Goal: Task Accomplishment & Management: Manage account settings

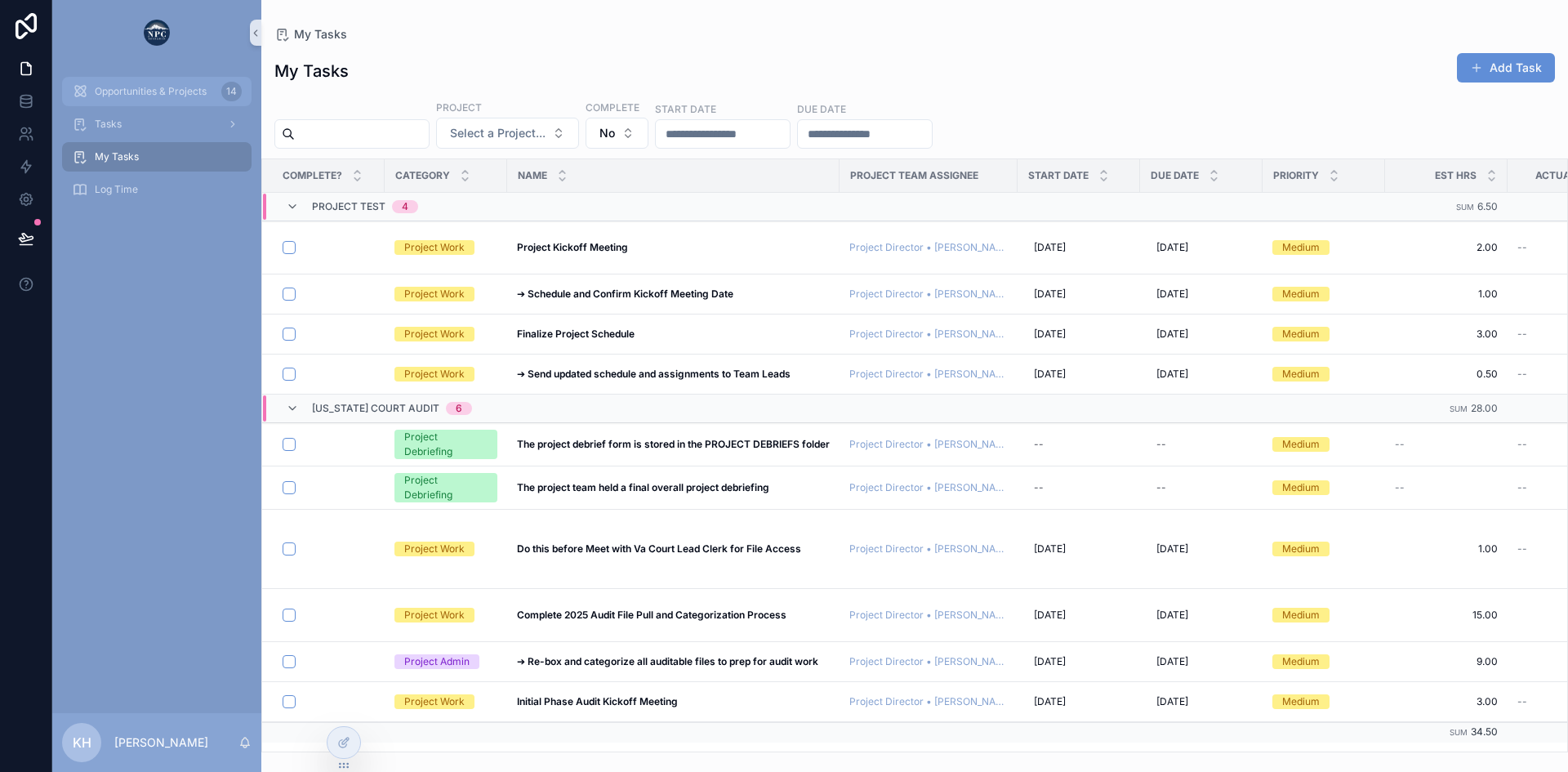
click at [153, 90] on span "Opportunities & Projects" at bounding box center [151, 91] width 112 height 13
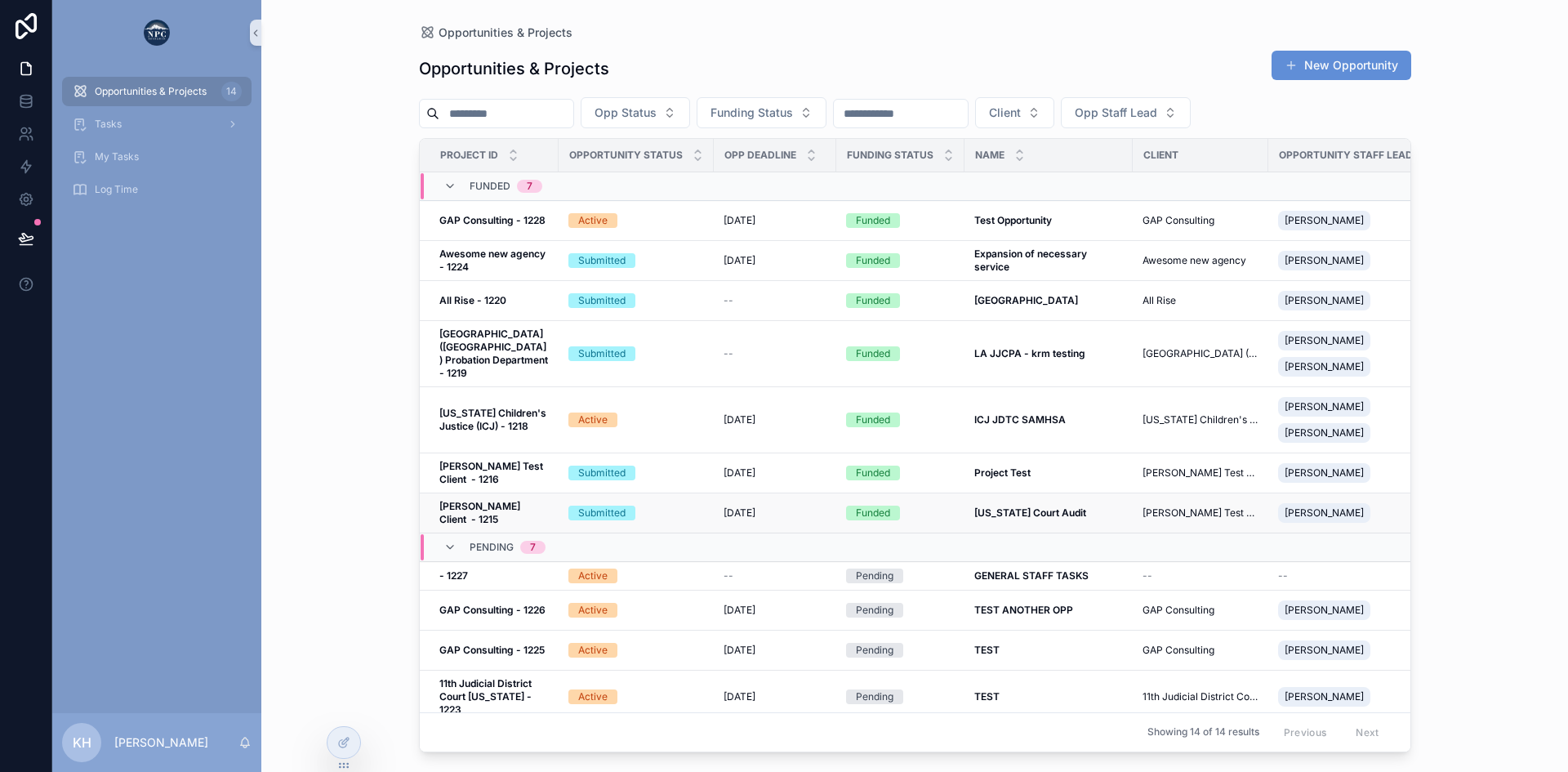
click at [670, 512] on div "Submitted" at bounding box center [636, 513] width 136 height 15
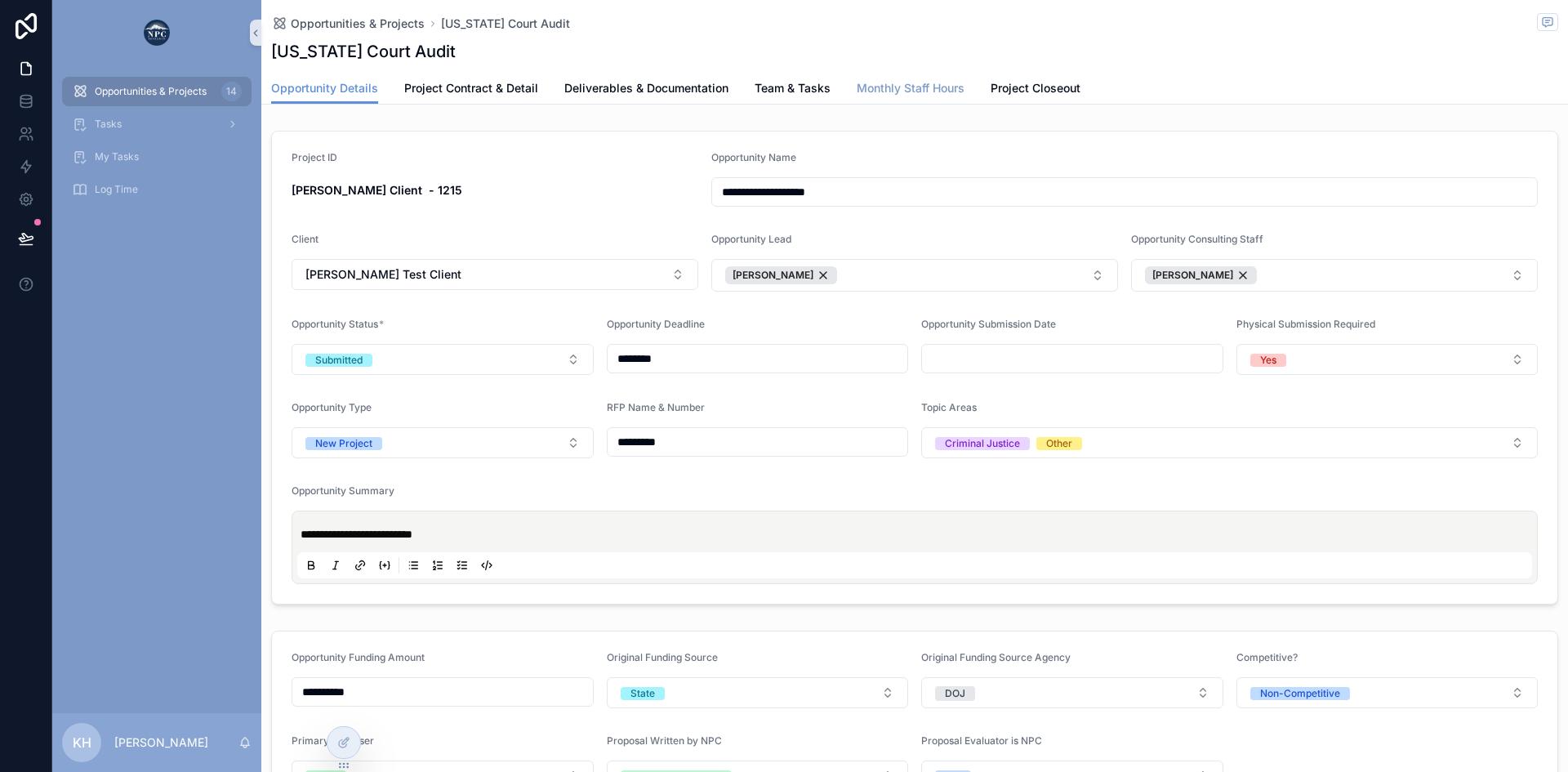
click at [882, 90] on span "Monthly Staff Hours" at bounding box center [910, 88] width 108 height 17
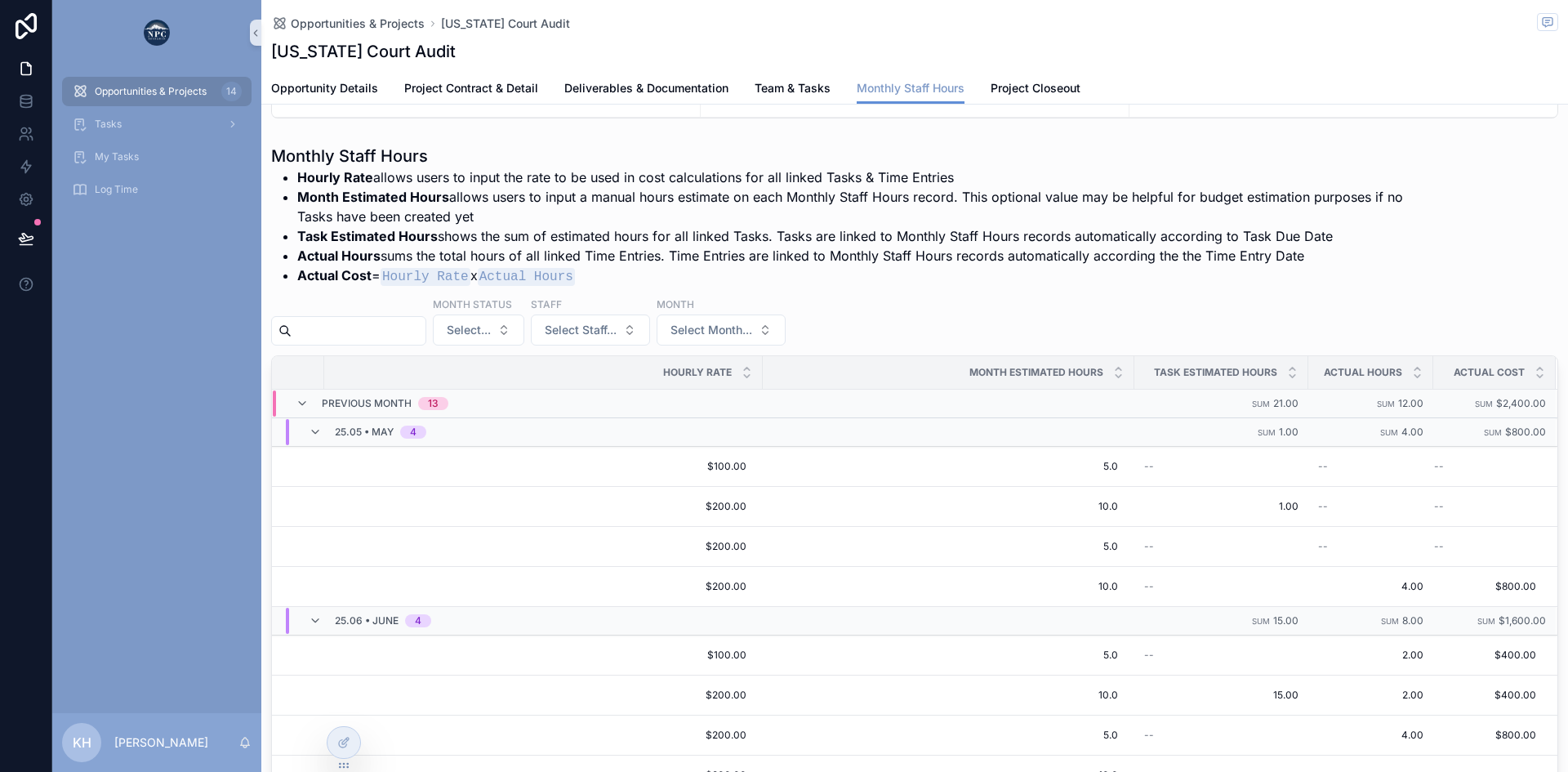
scroll to position [0, 425]
click at [781, 93] on span "Team & Tasks" at bounding box center [792, 88] width 76 height 17
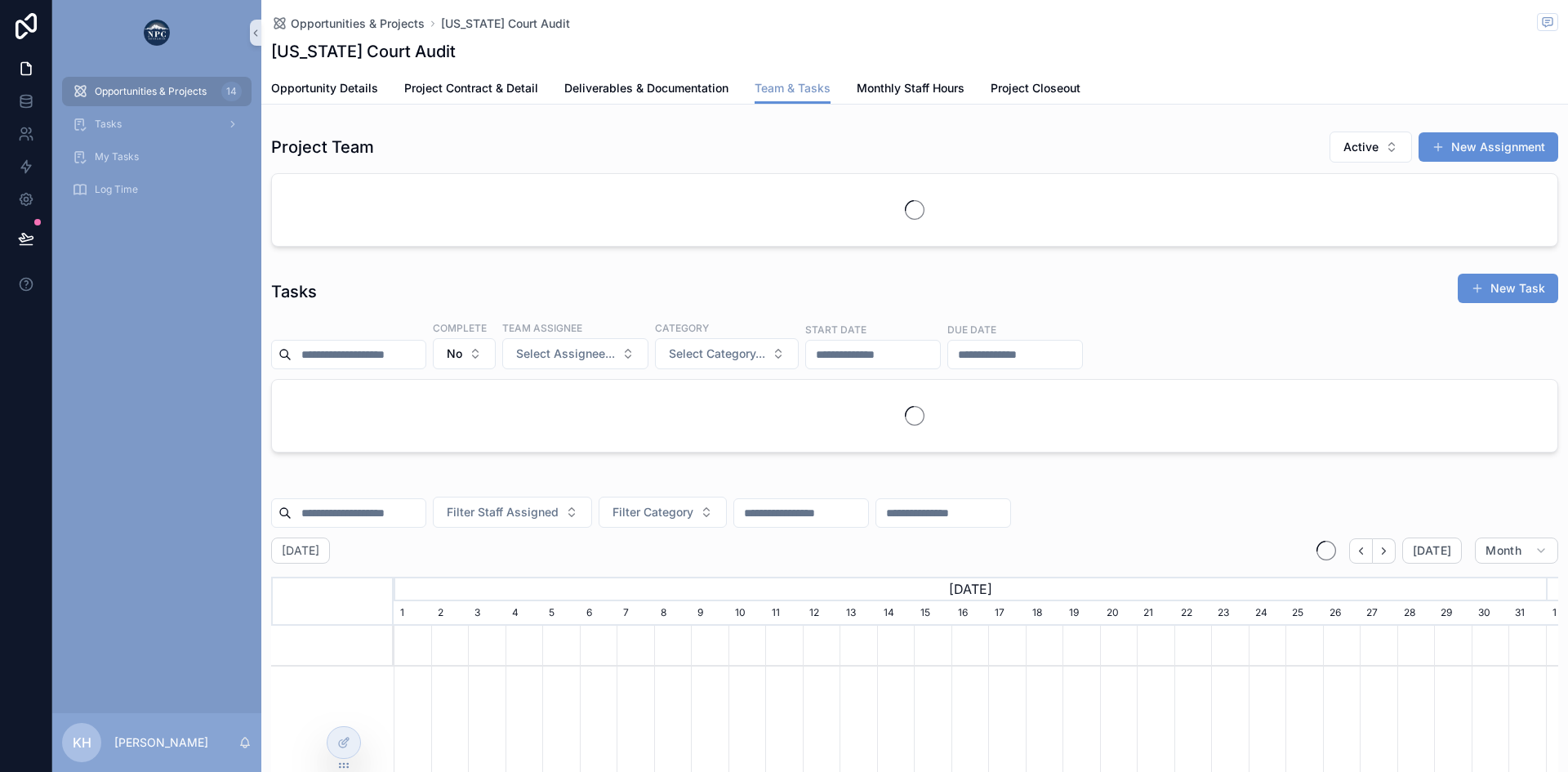
scroll to position [0, 1152]
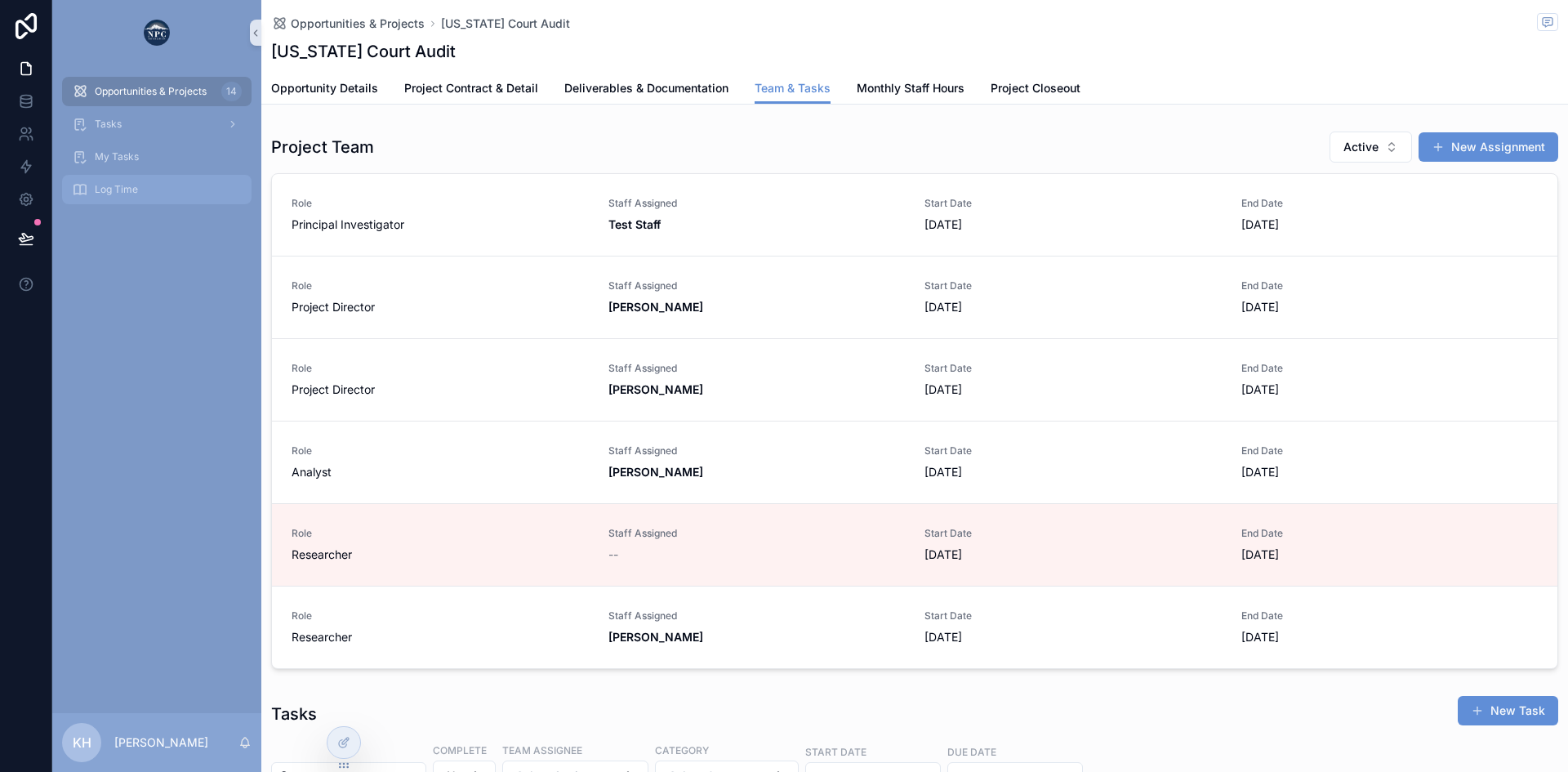
click at [100, 192] on span "Log Time" at bounding box center [116, 190] width 44 height 13
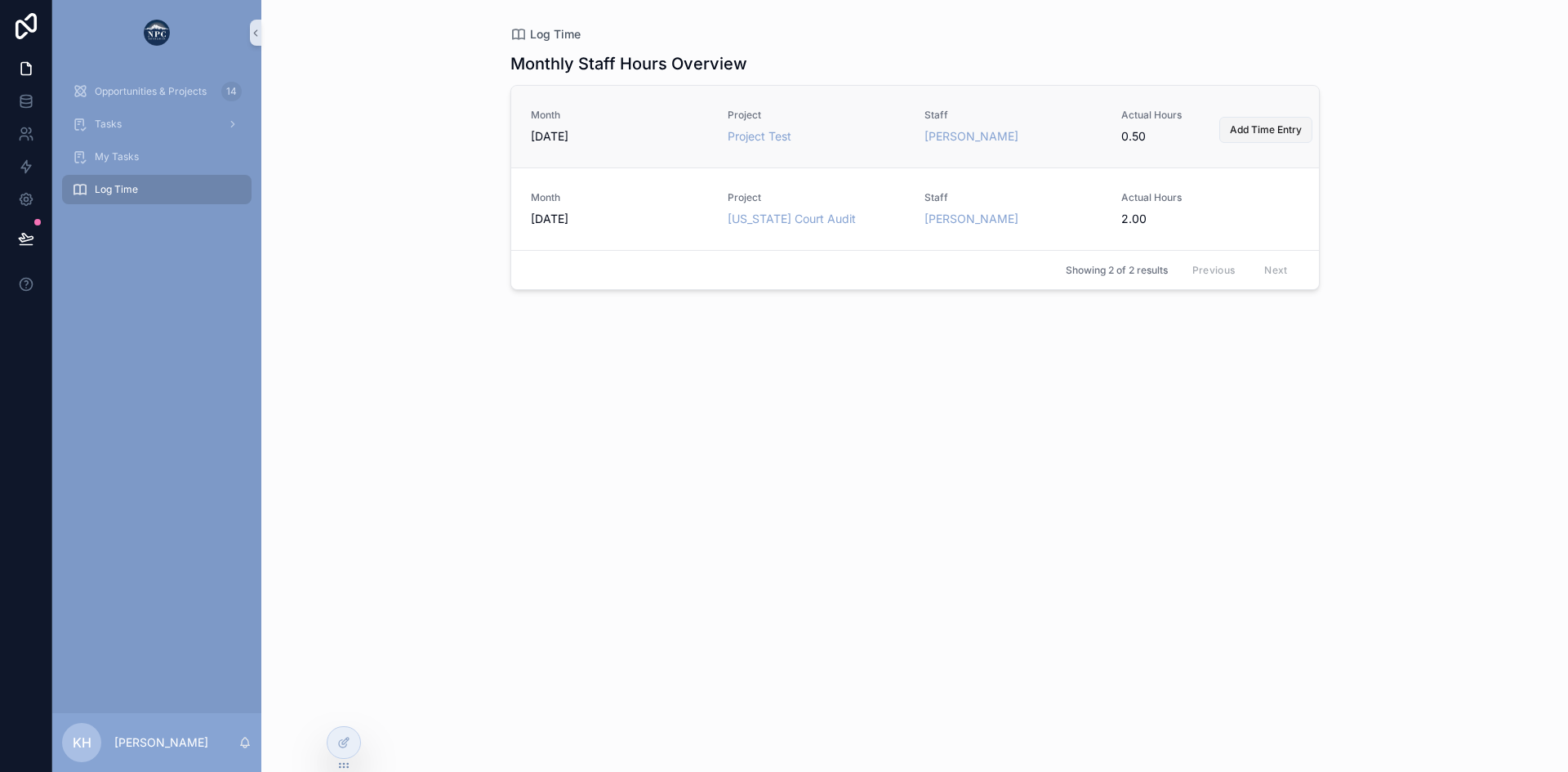
click at [1264, 133] on span "Add Time Entry" at bounding box center [1265, 130] width 72 height 13
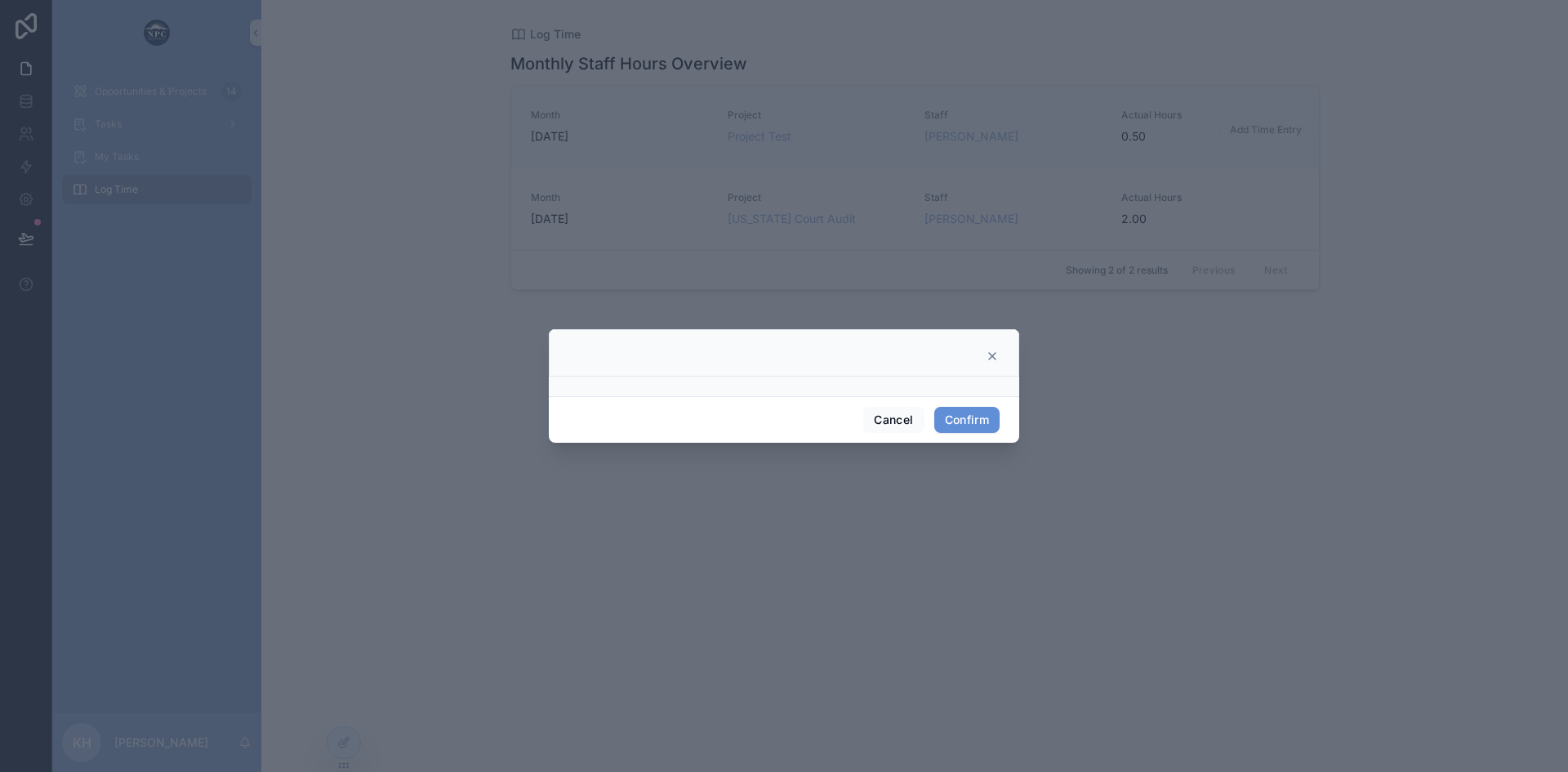
click at [992, 354] on icon at bounding box center [992, 356] width 13 height 13
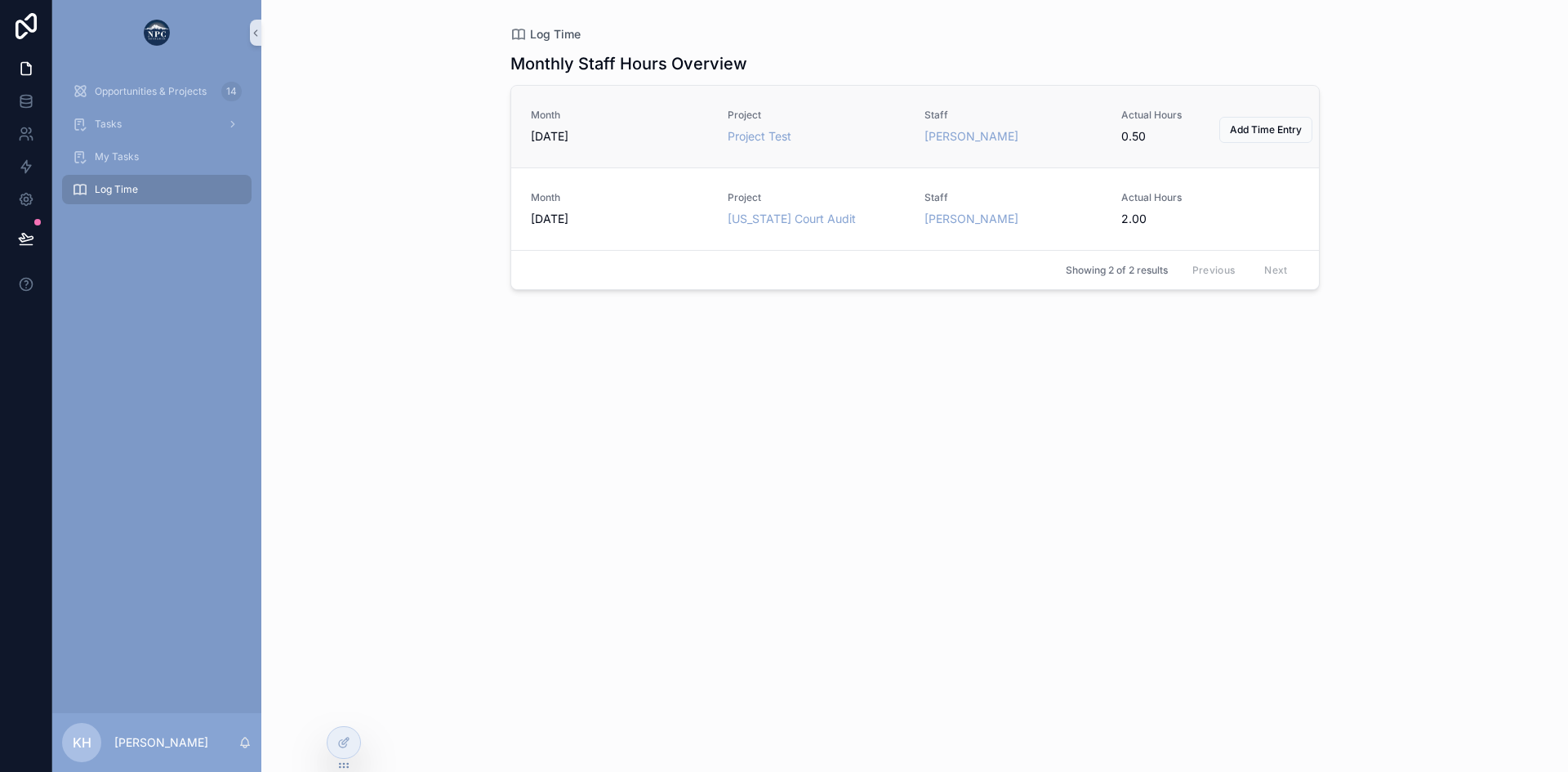
click at [824, 147] on link "Month [DATE] Project Project Test Staff [PERSON_NAME] Actual Hours 0.50 Add Tim…" at bounding box center [915, 126] width 807 height 82
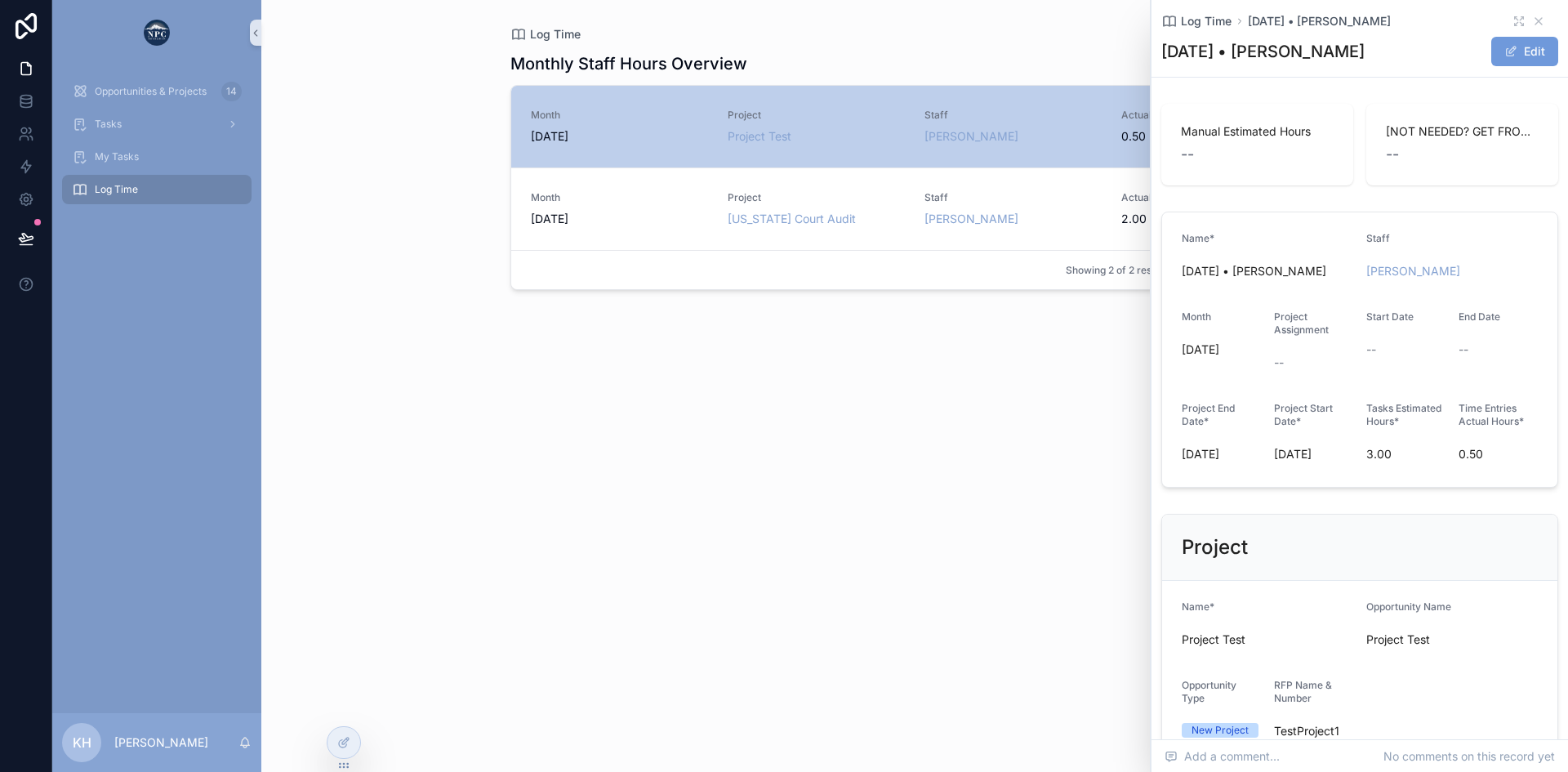
click at [1504, 53] on span "scrollable content" at bounding box center [1510, 51] width 13 height 13
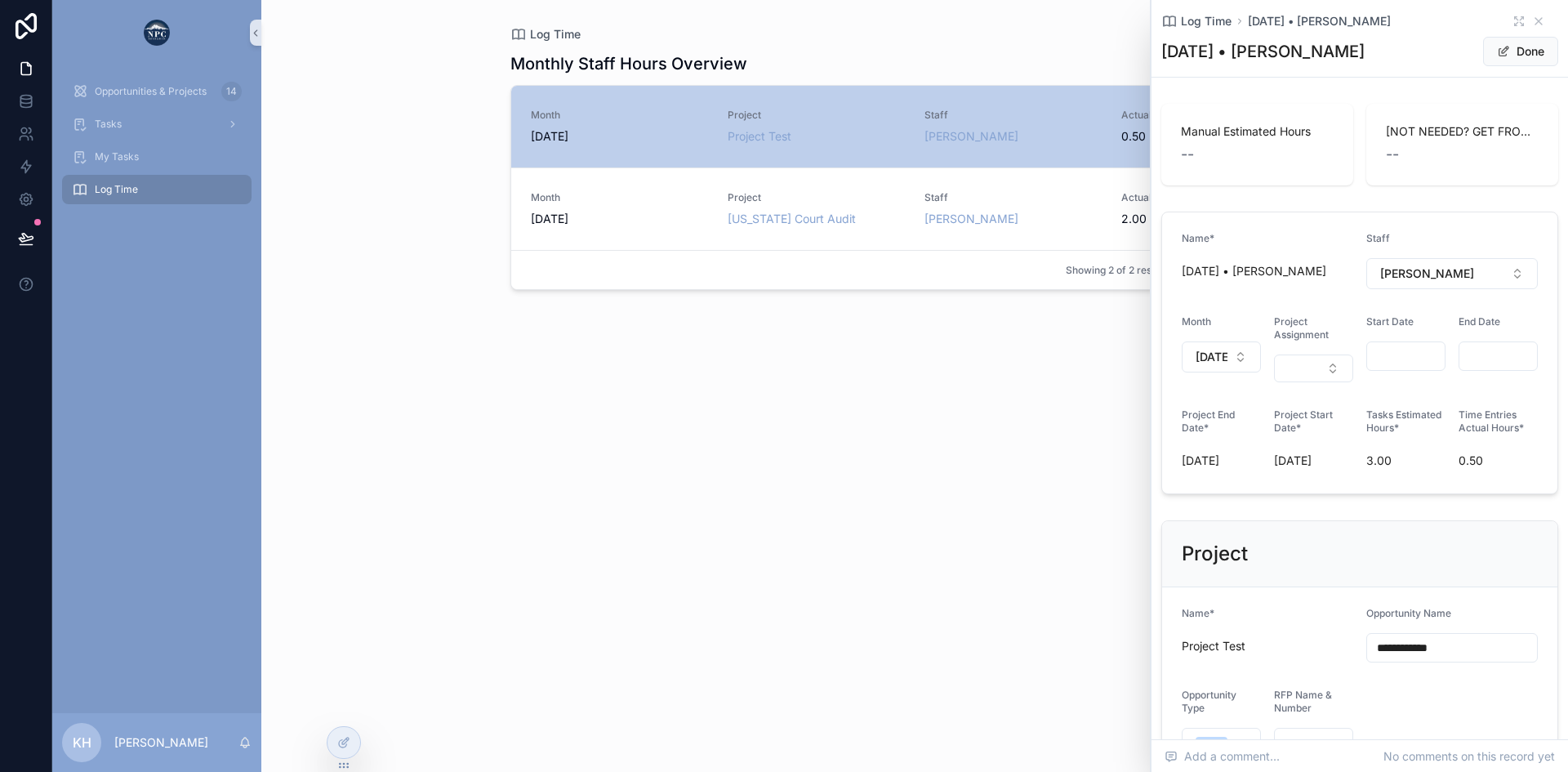
click at [1463, 459] on span "0.50" at bounding box center [1497, 460] width 79 height 17
click at [1511, 51] on button "Done" at bounding box center [1521, 52] width 75 height 30
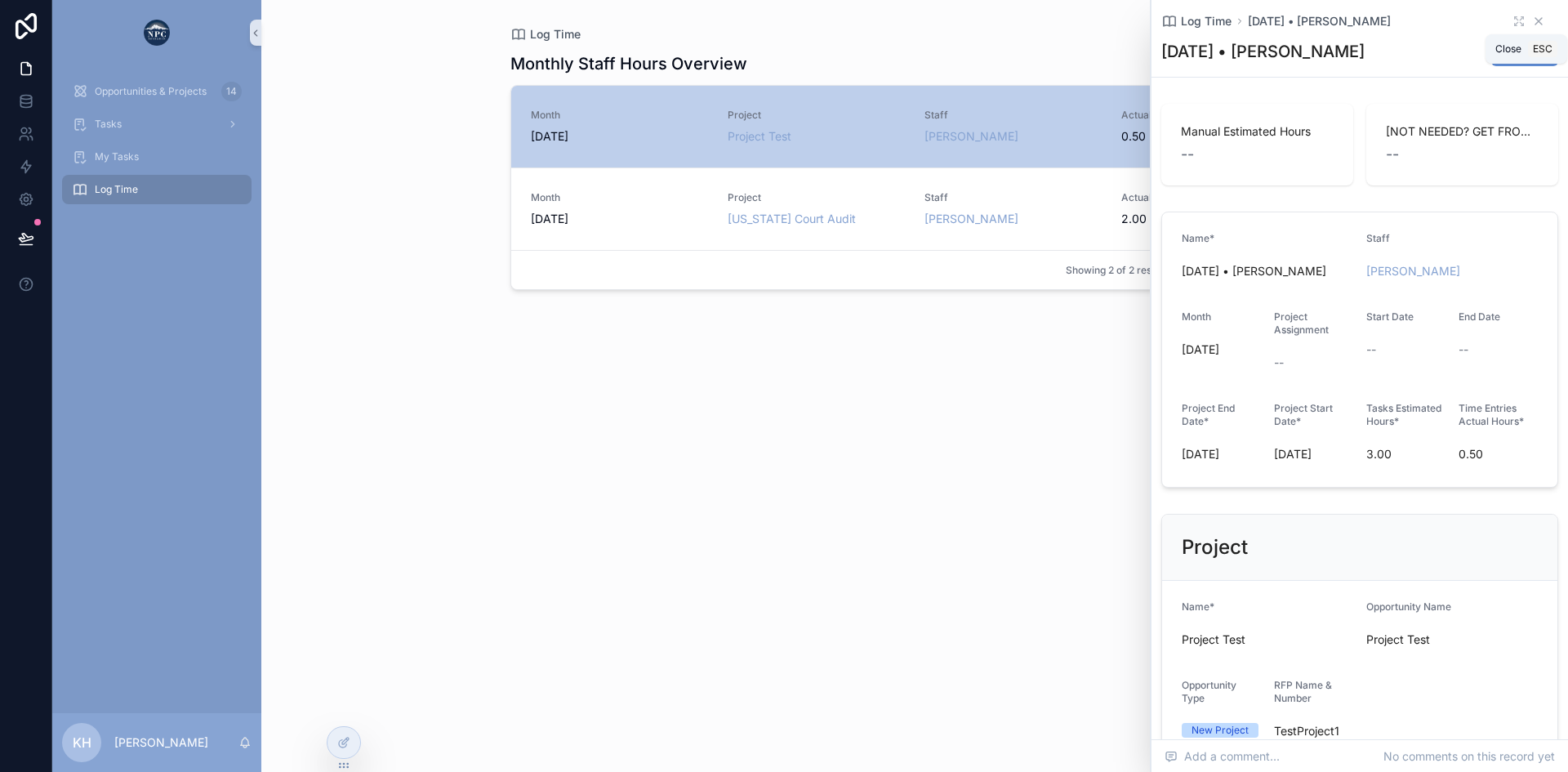
click at [1532, 23] on icon "scrollable content" at bounding box center [1538, 21] width 13 height 13
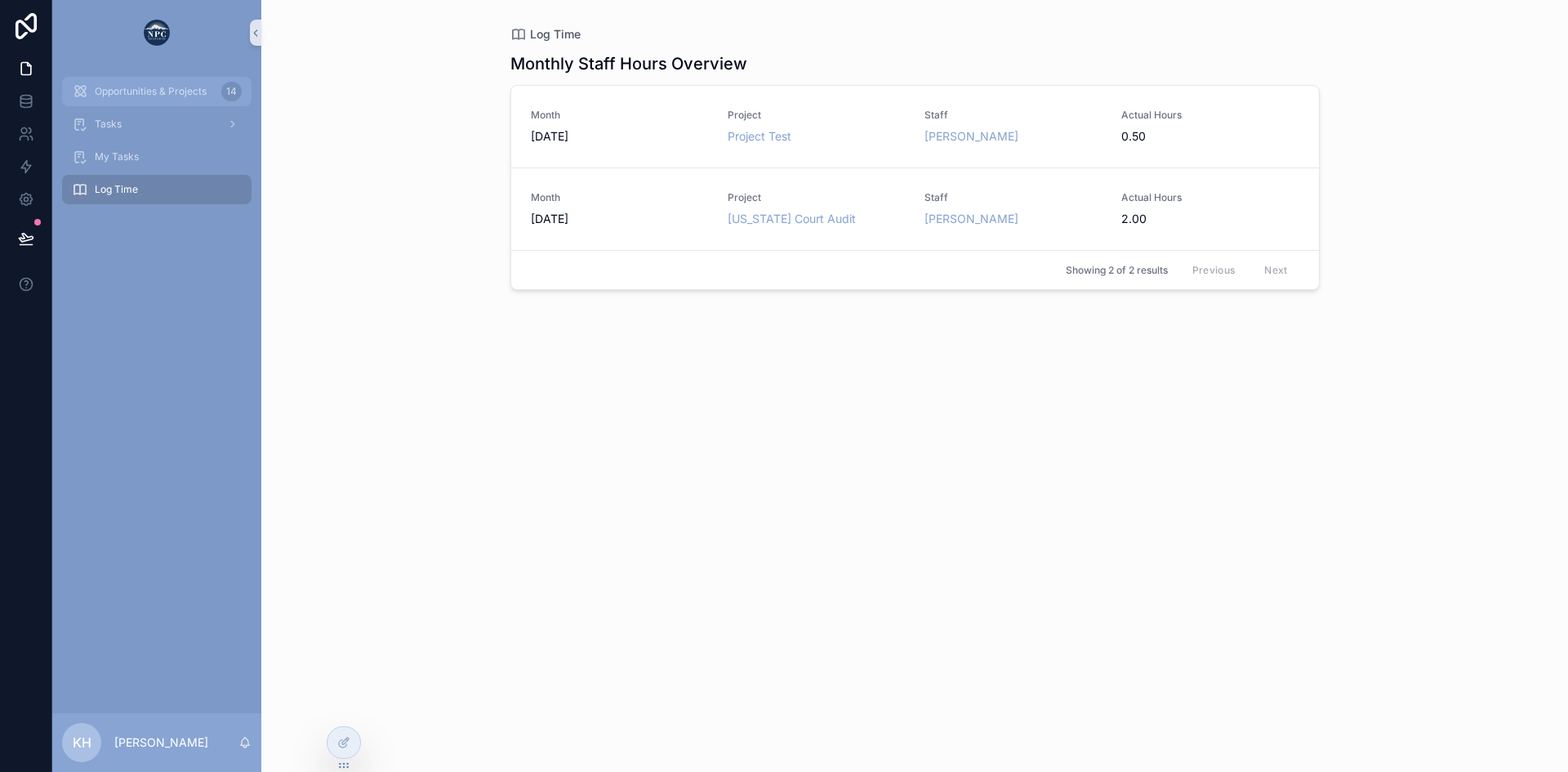
click at [128, 90] on span "Opportunities & Projects" at bounding box center [151, 91] width 112 height 13
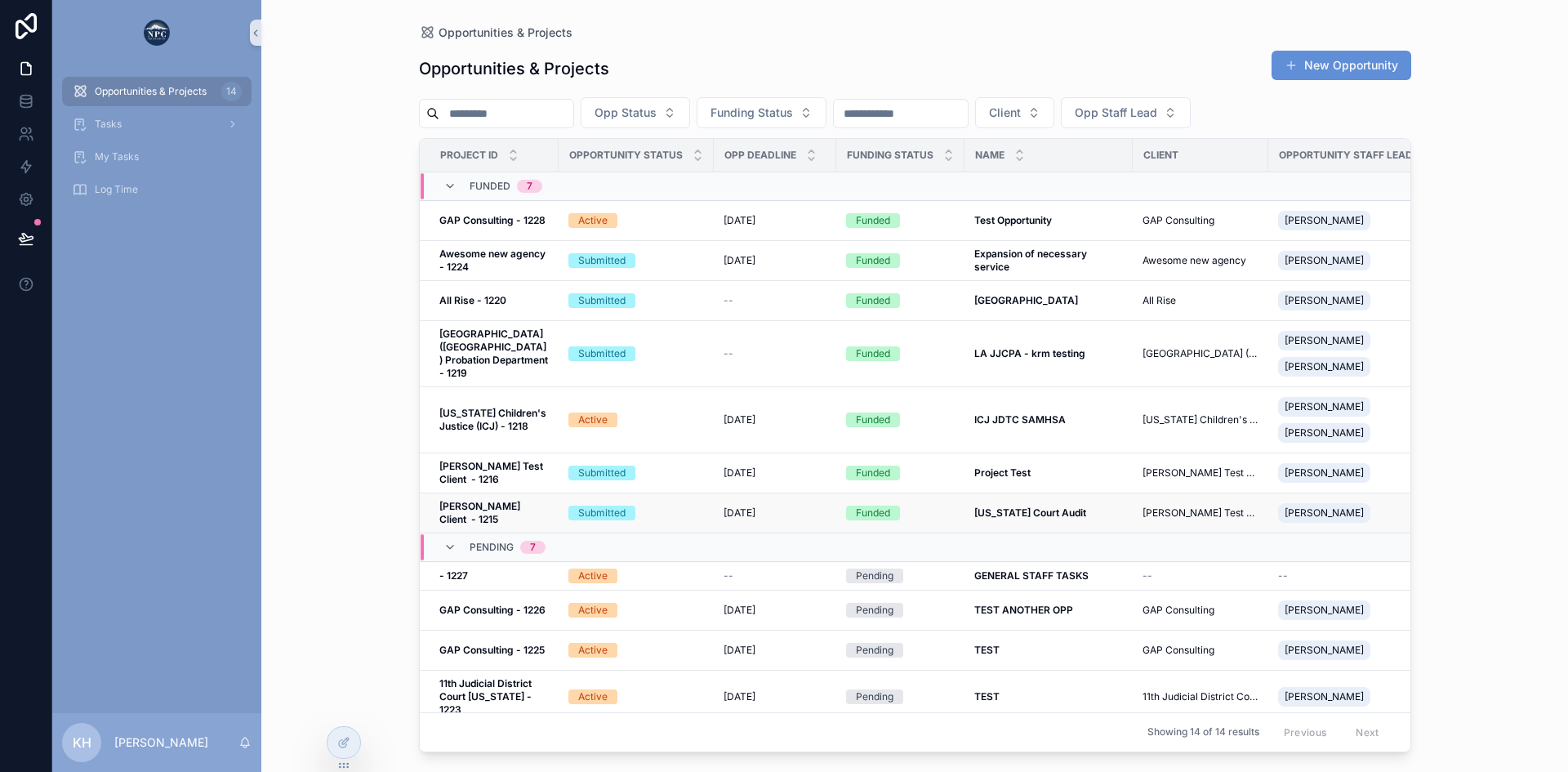
click at [646, 506] on div "Submitted" at bounding box center [636, 513] width 136 height 15
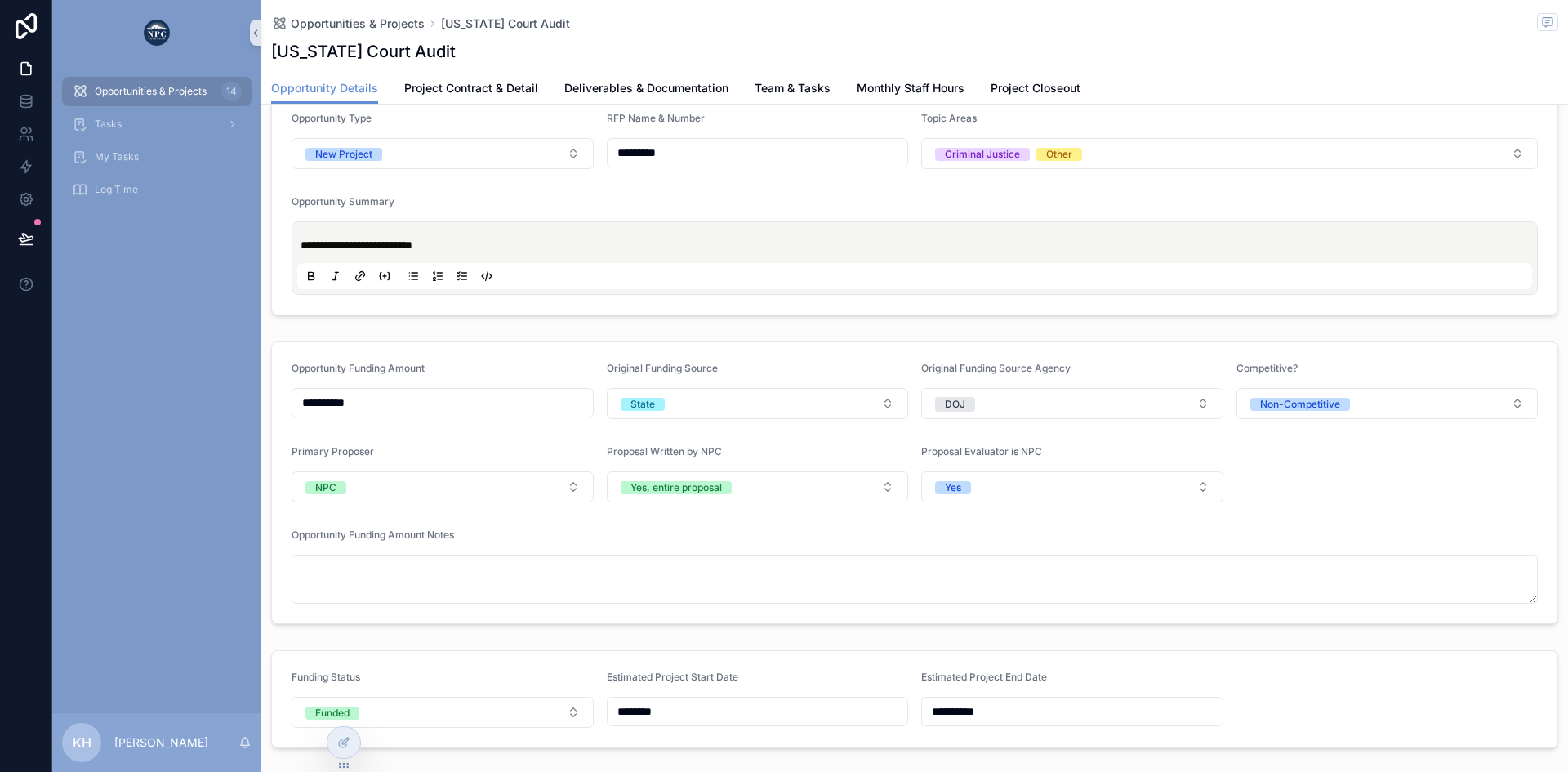
scroll to position [290, 0]
click at [804, 90] on span "Team & Tasks" at bounding box center [792, 88] width 76 height 17
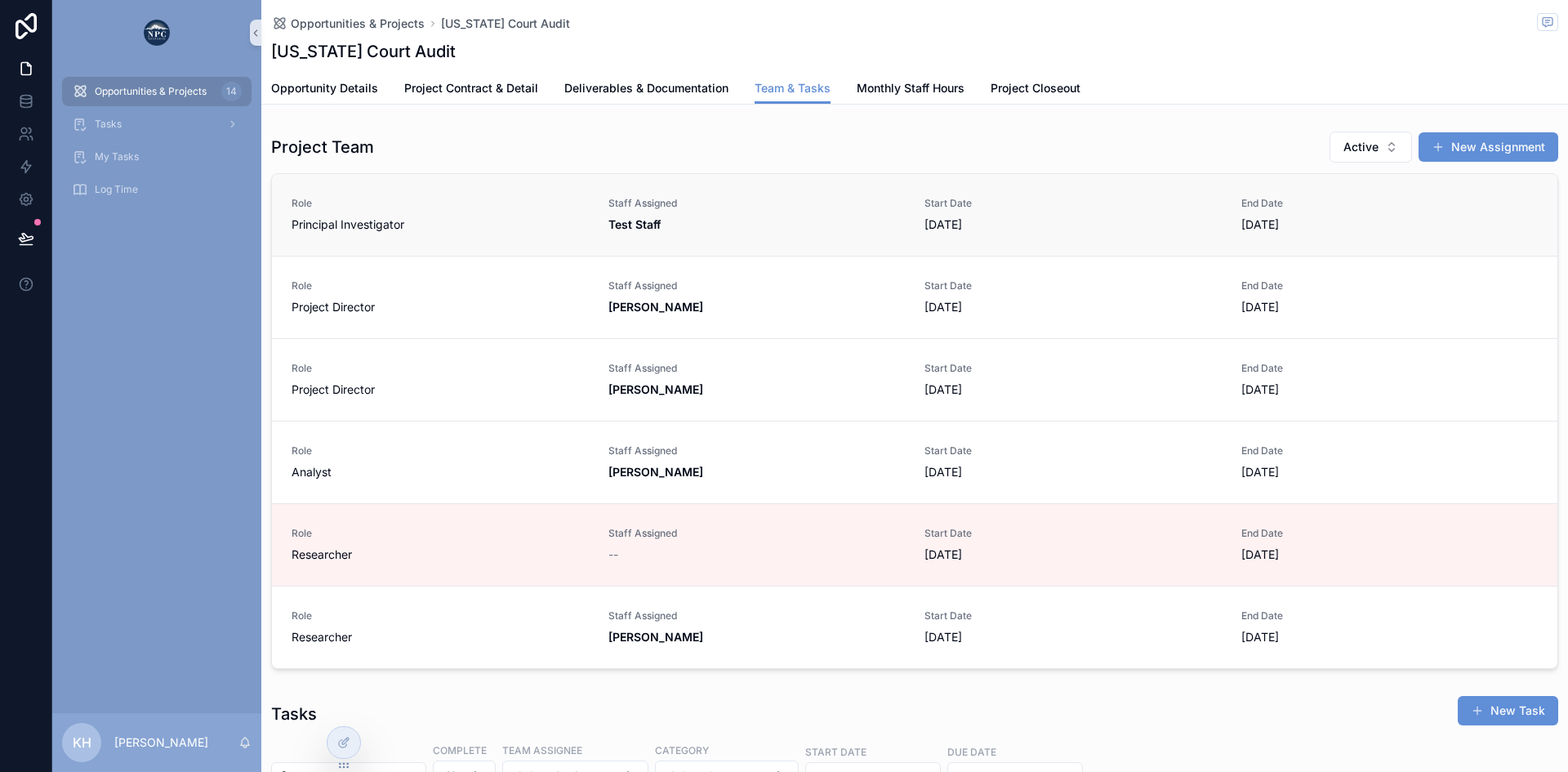
click at [775, 212] on div "Staff Assigned Test Staff" at bounding box center [757, 215] width 298 height 36
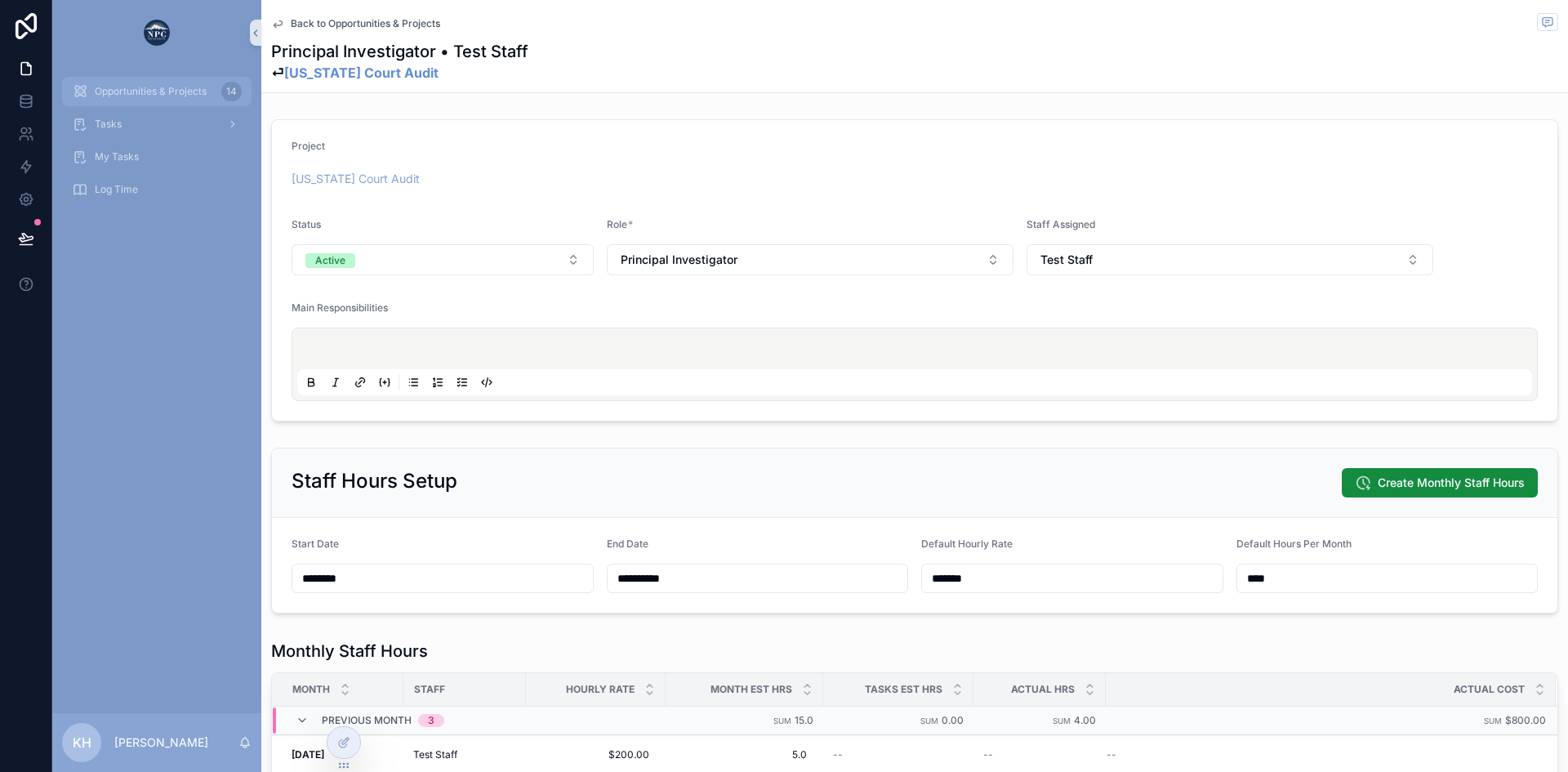
click at [133, 86] on span "Opportunities & Projects" at bounding box center [151, 91] width 112 height 13
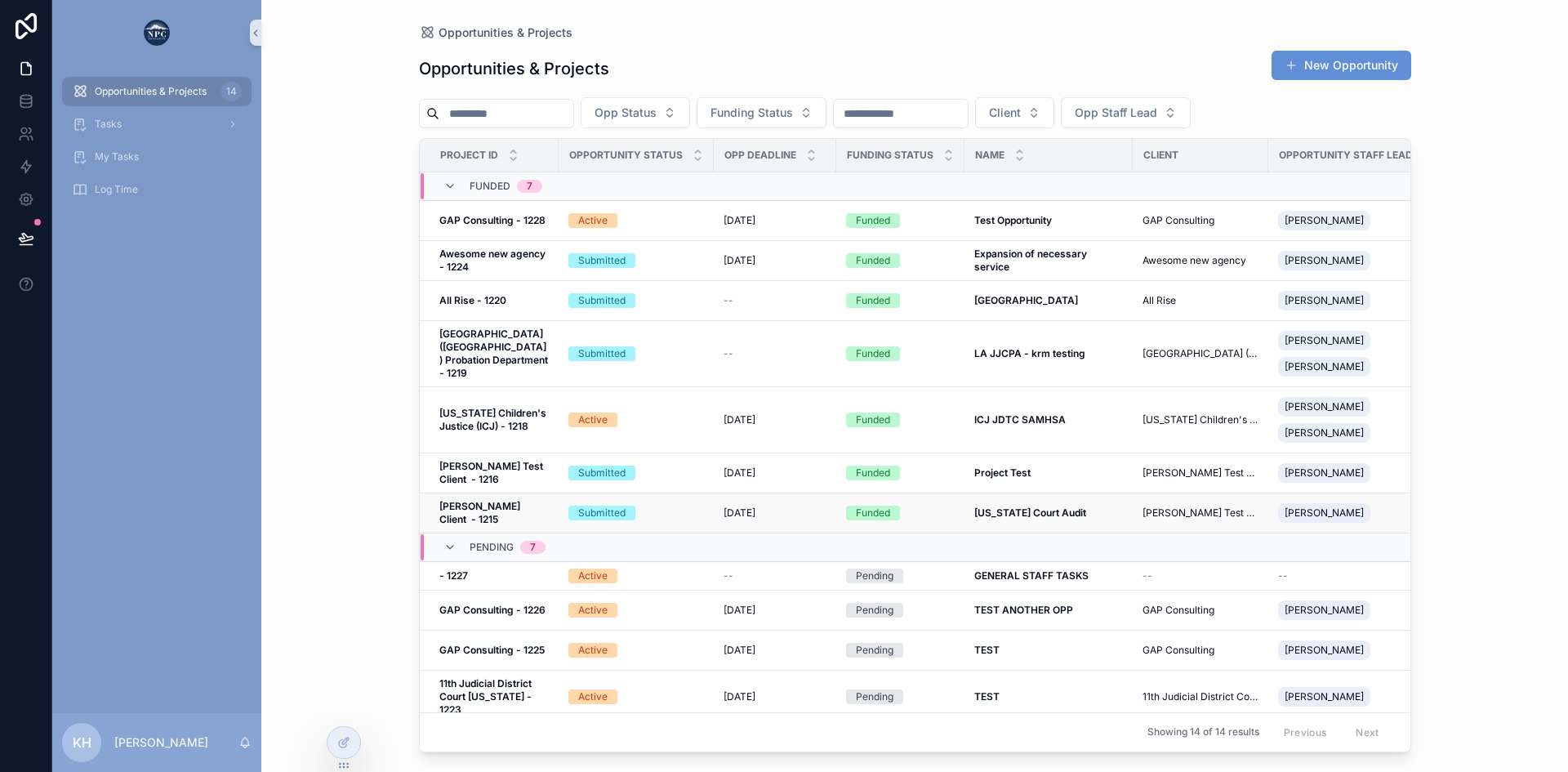
click at [660, 512] on div "Submitted" at bounding box center [636, 513] width 136 height 15
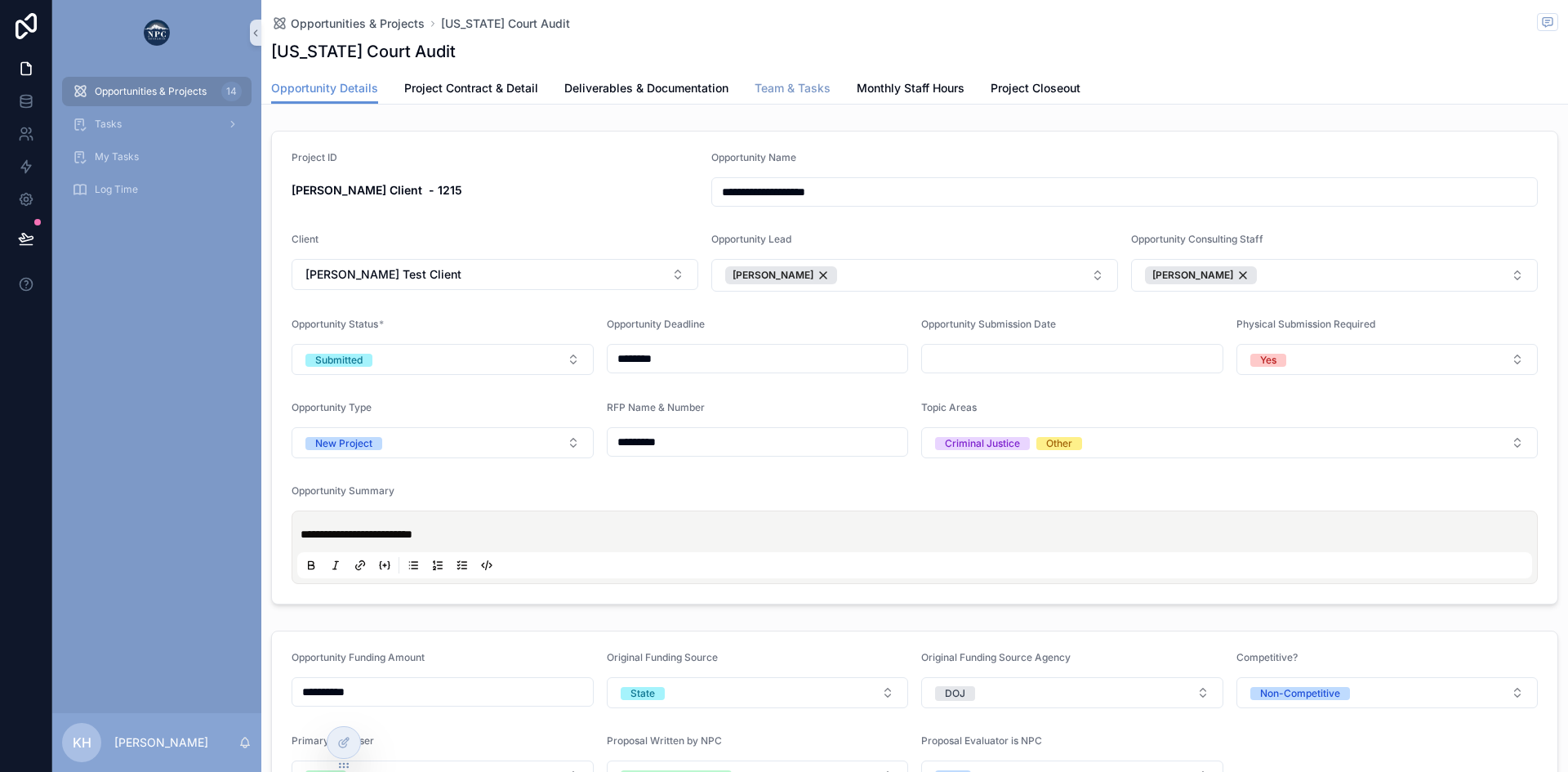
click at [766, 88] on span "Team & Tasks" at bounding box center [792, 88] width 76 height 17
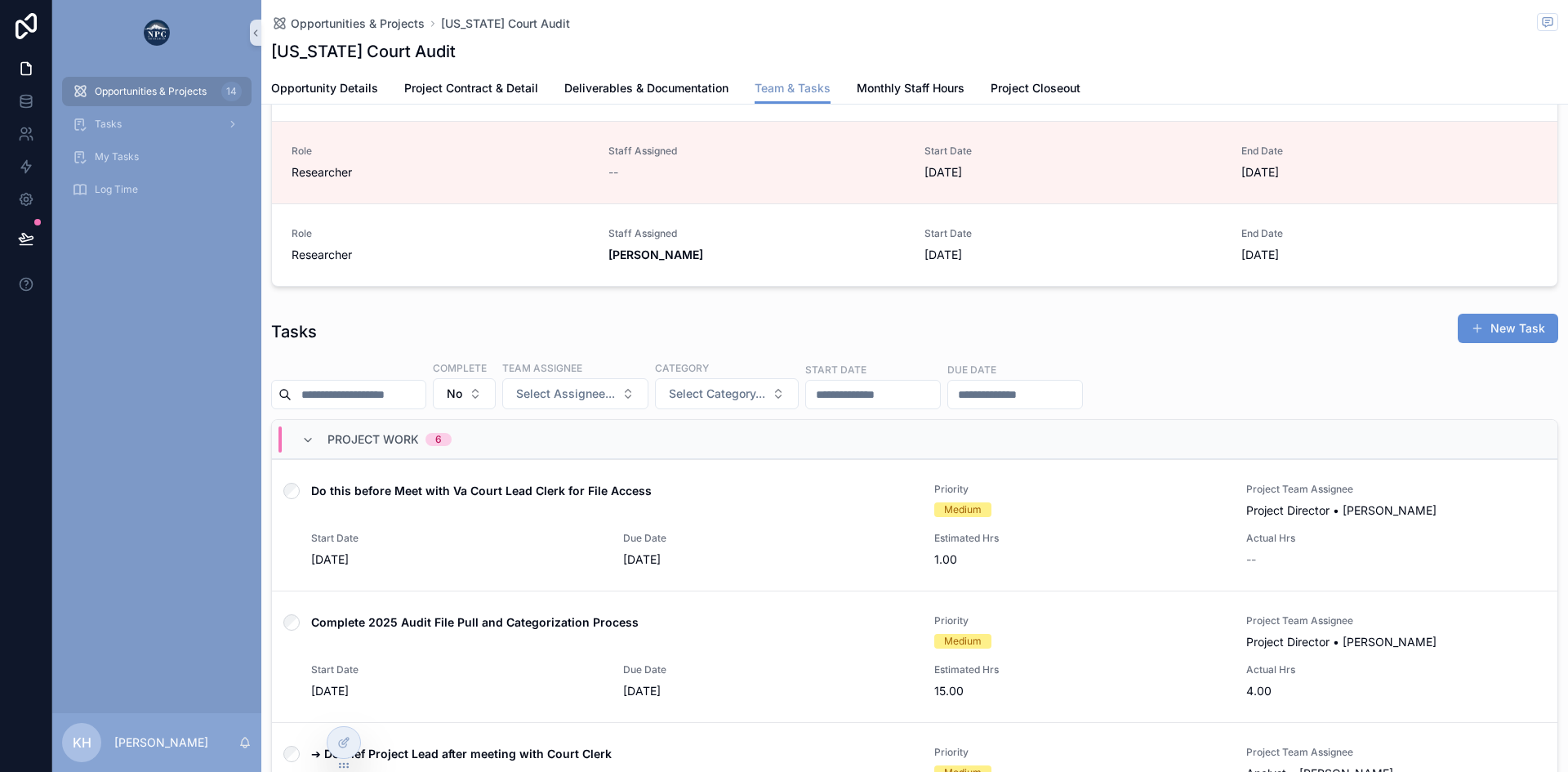
scroll to position [383, 0]
click at [751, 503] on div "Do this before Meet with Va Court Lead Clerk for File Access" at bounding box center [613, 499] width 604 height 36
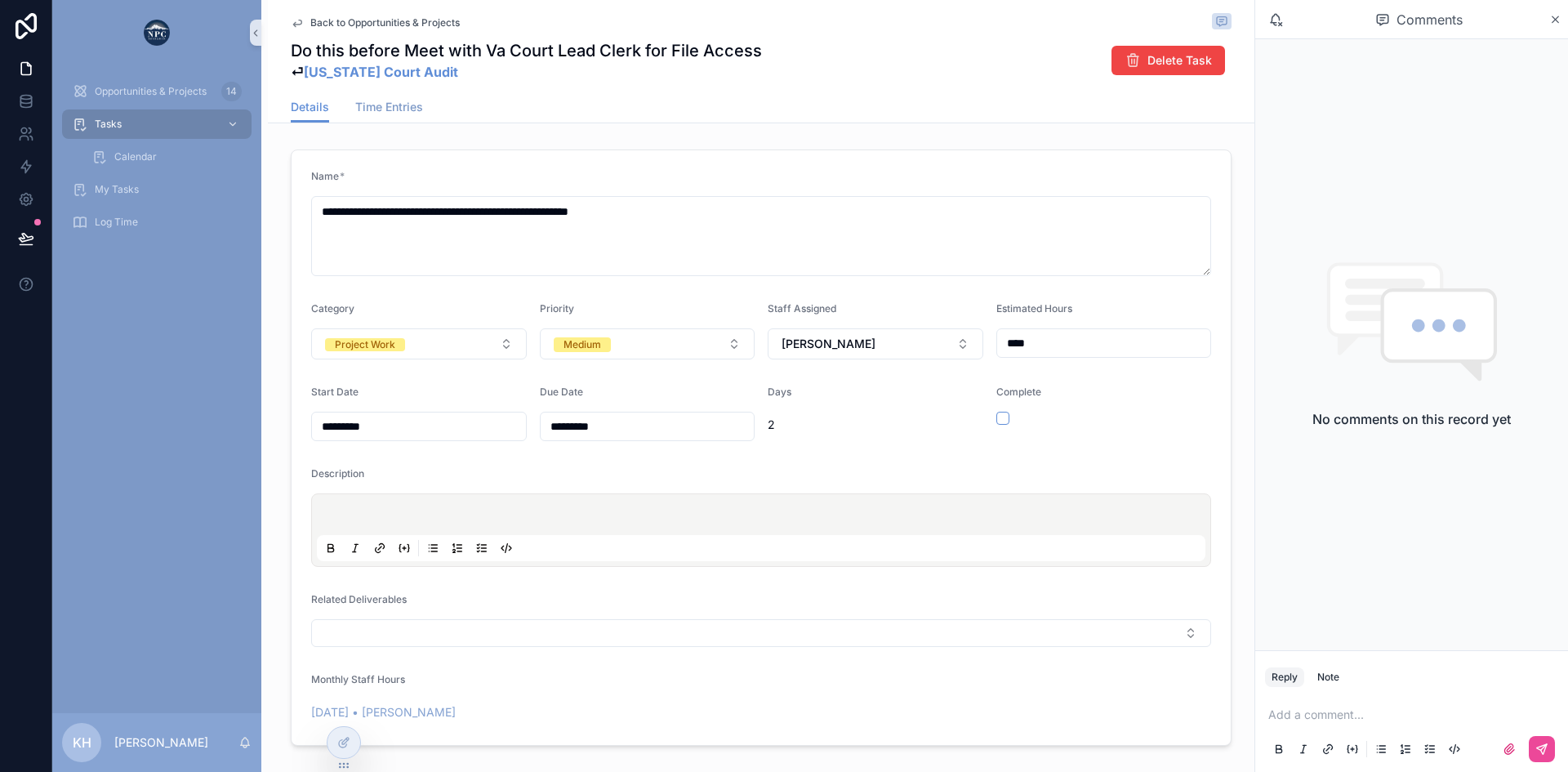
click at [398, 109] on span "Time Entries" at bounding box center [389, 107] width 68 height 17
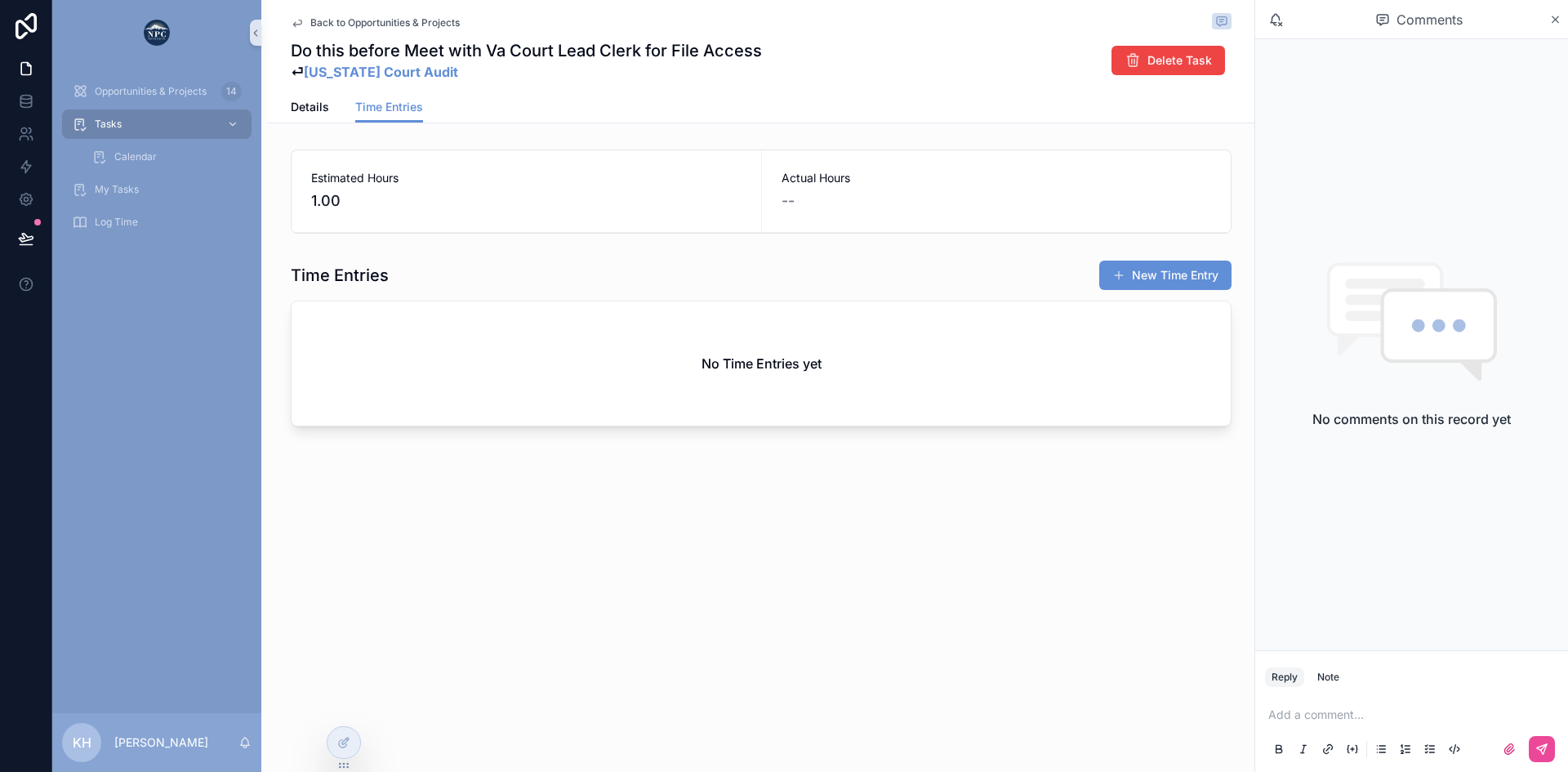
click at [326, 24] on span "Back to Opportunities & Projects" at bounding box center [385, 23] width 150 height 13
